Goal: Check status: Check status

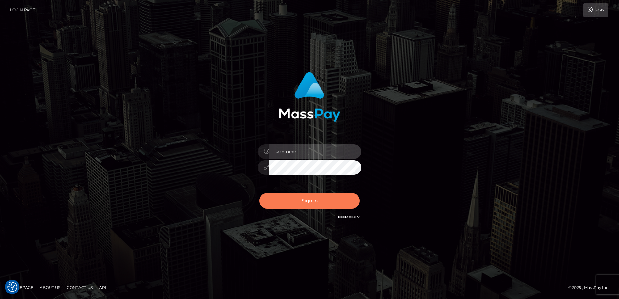
type input "[PERSON_NAME].of"
click at [302, 203] on button "Sign in" at bounding box center [309, 201] width 100 height 16
type input "[PERSON_NAME].of"
click at [315, 204] on button "Sign in" at bounding box center [309, 201] width 100 height 16
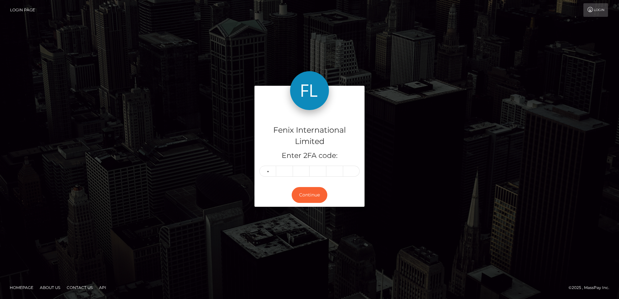
type input "0"
type input "6"
type input "0"
type input "5"
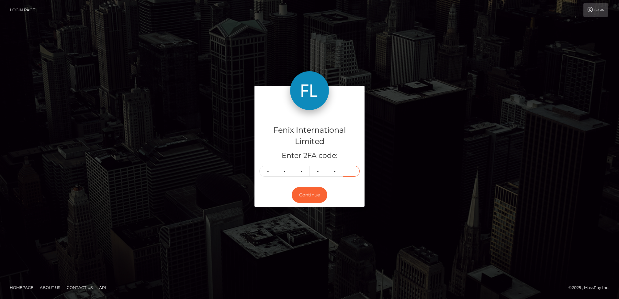
type input "6"
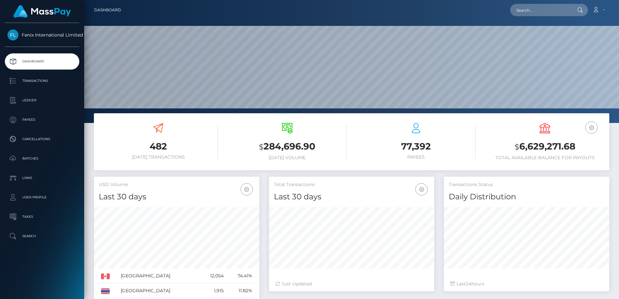
scroll to position [115, 165]
click at [57, 159] on p "Batches" at bounding box center [41, 159] width 69 height 10
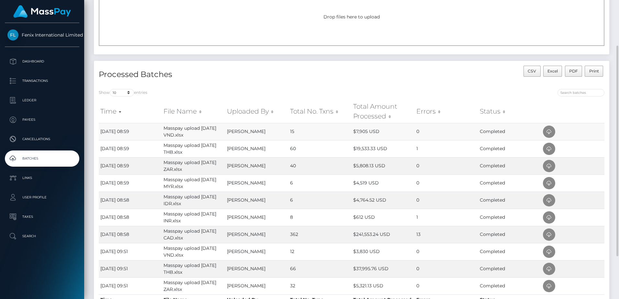
scroll to position [125, 0]
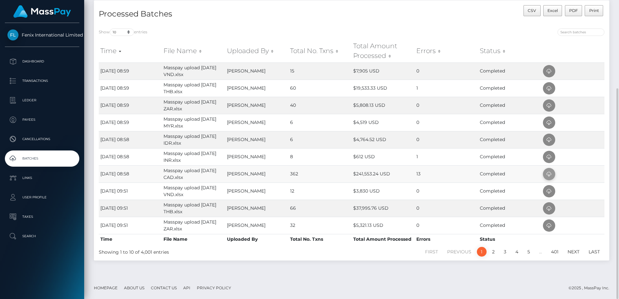
click at [546, 174] on icon at bounding box center [549, 174] width 8 height 8
click at [444, 152] on td "1" at bounding box center [445, 156] width 63 height 17
click at [554, 158] on span at bounding box center [549, 157] width 12 height 12
drag, startPoint x: 441, startPoint y: 140, endPoint x: 457, endPoint y: 140, distance: 16.2
click at [441, 140] on td "0" at bounding box center [445, 139] width 63 height 17
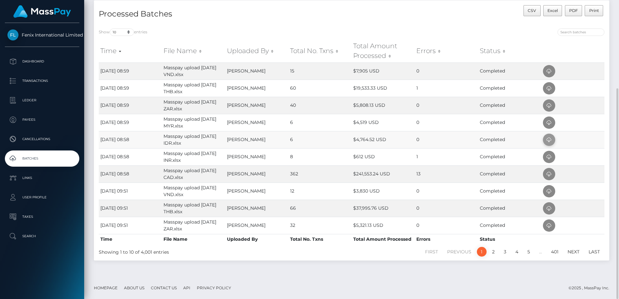
click at [550, 140] on icon at bounding box center [549, 140] width 8 height 8
click at [431, 123] on td "0" at bounding box center [445, 122] width 63 height 17
click at [550, 121] on icon at bounding box center [549, 123] width 8 height 8
click at [435, 106] on td "0" at bounding box center [445, 105] width 63 height 17
click at [545, 108] on icon at bounding box center [549, 106] width 8 height 8
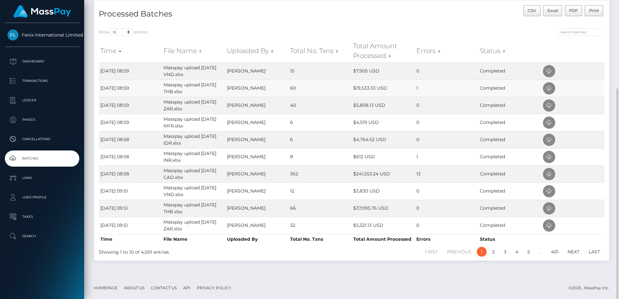
click at [445, 86] on td "1" at bounding box center [445, 88] width 63 height 17
click at [548, 90] on icon at bounding box center [549, 88] width 8 height 8
click at [440, 73] on td "0" at bounding box center [445, 70] width 63 height 17
click at [550, 73] on icon at bounding box center [549, 71] width 8 height 8
